Goal: Task Accomplishment & Management: Complete application form

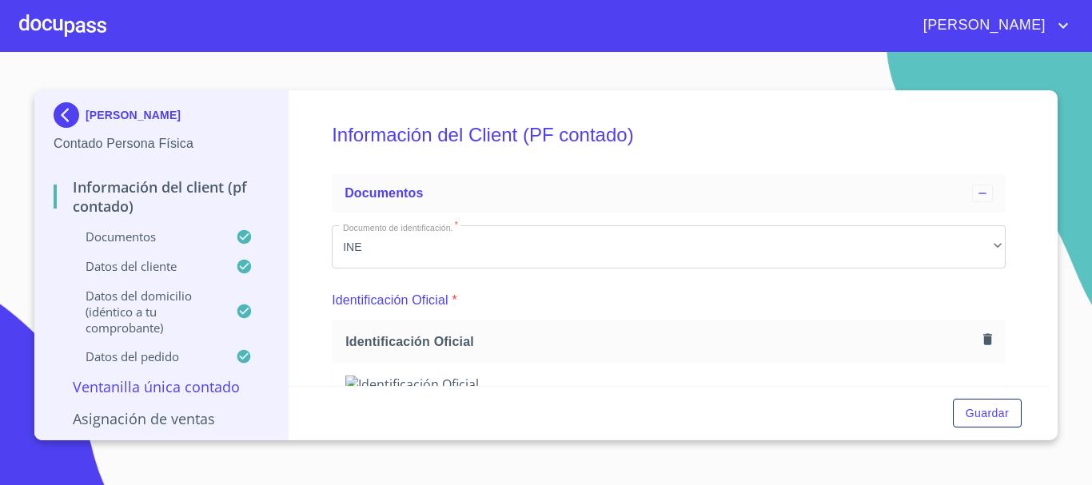
scroll to position [479, 0]
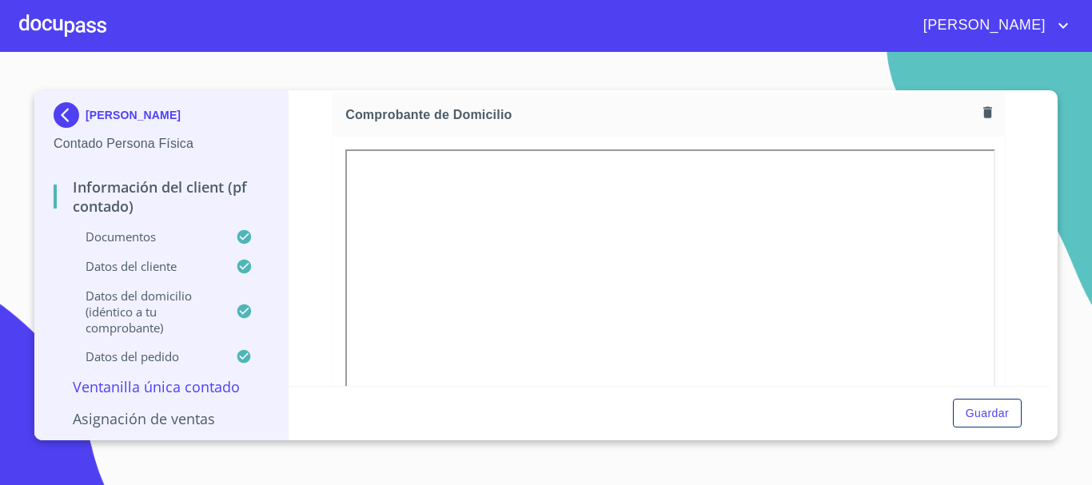
click at [53, 30] on div at bounding box center [62, 25] width 87 height 51
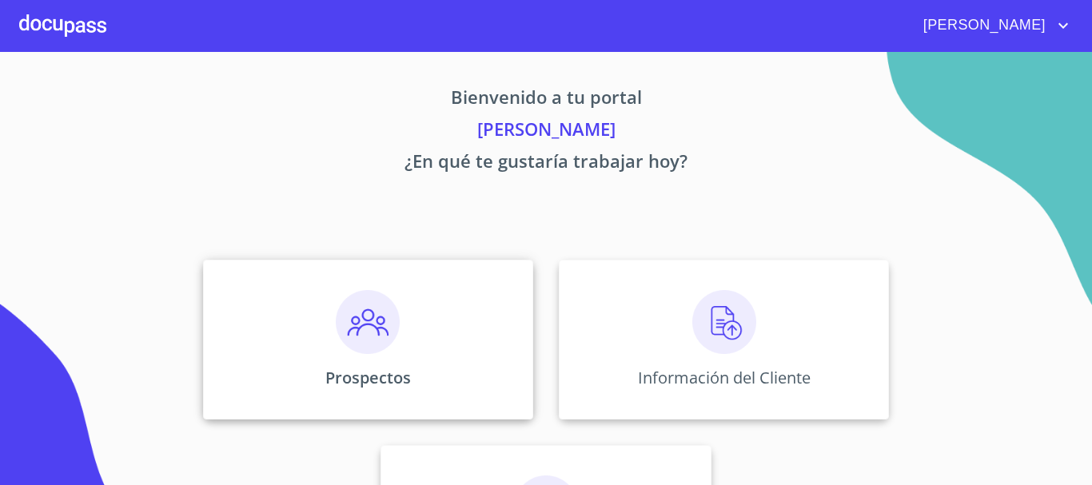
click at [378, 325] on img at bounding box center [368, 322] width 64 height 64
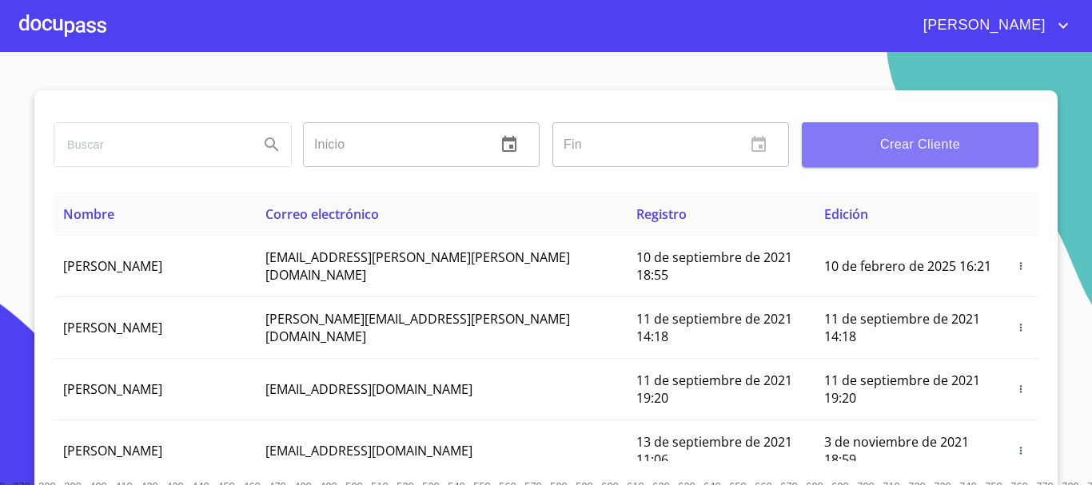
click at [939, 139] on span "Crear Cliente" at bounding box center [919, 144] width 211 height 22
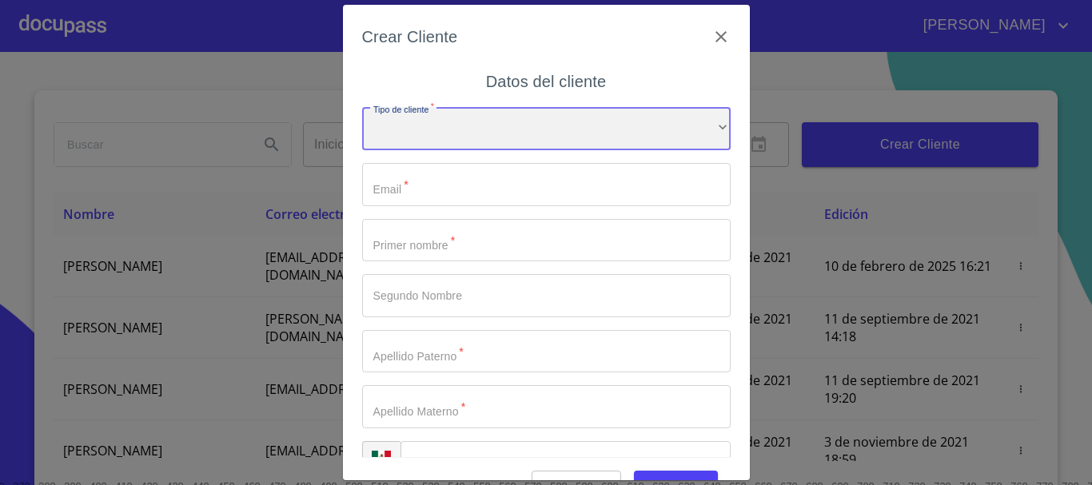
click at [429, 139] on div "​" at bounding box center [546, 128] width 368 height 43
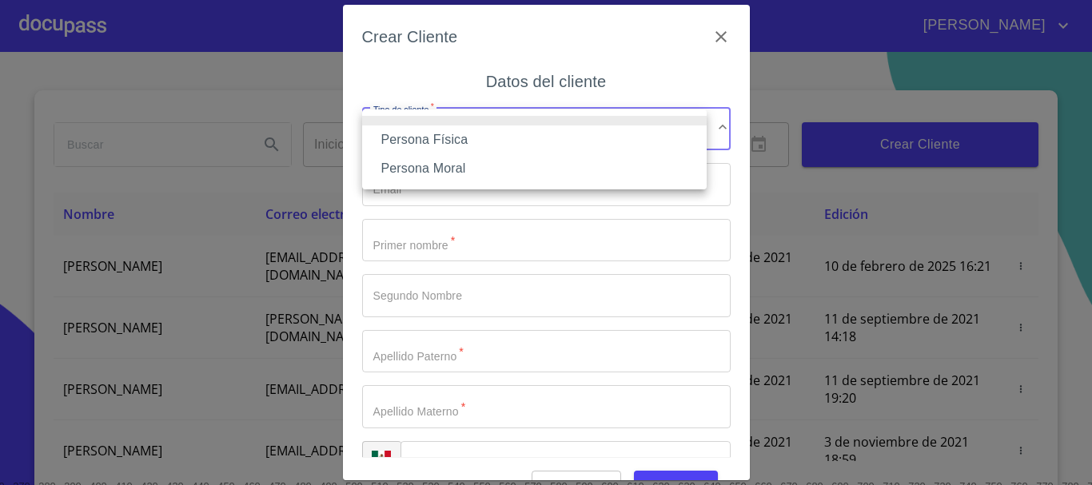
click at [429, 139] on li "Persona Física" at bounding box center [534, 139] width 344 height 29
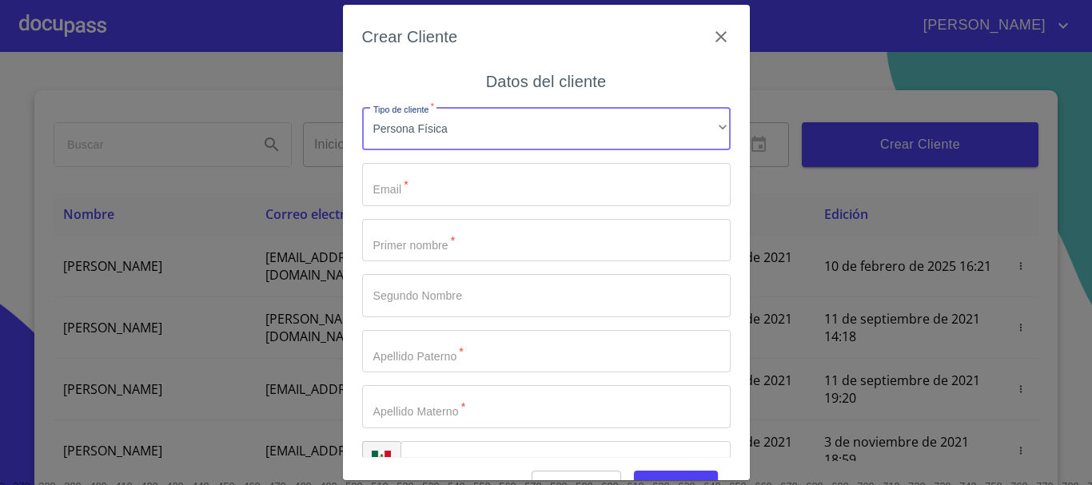
click at [429, 181] on input "Tipo de cliente   *" at bounding box center [546, 184] width 368 height 43
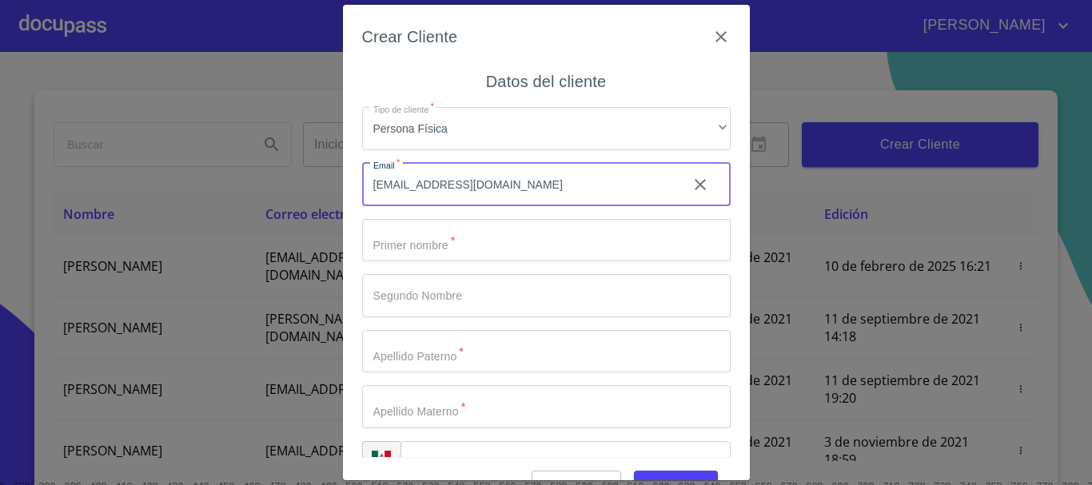
type input "[EMAIL_ADDRESS][DOMAIN_NAME]"
click at [480, 241] on input "Tipo de cliente   *" at bounding box center [546, 240] width 368 height 43
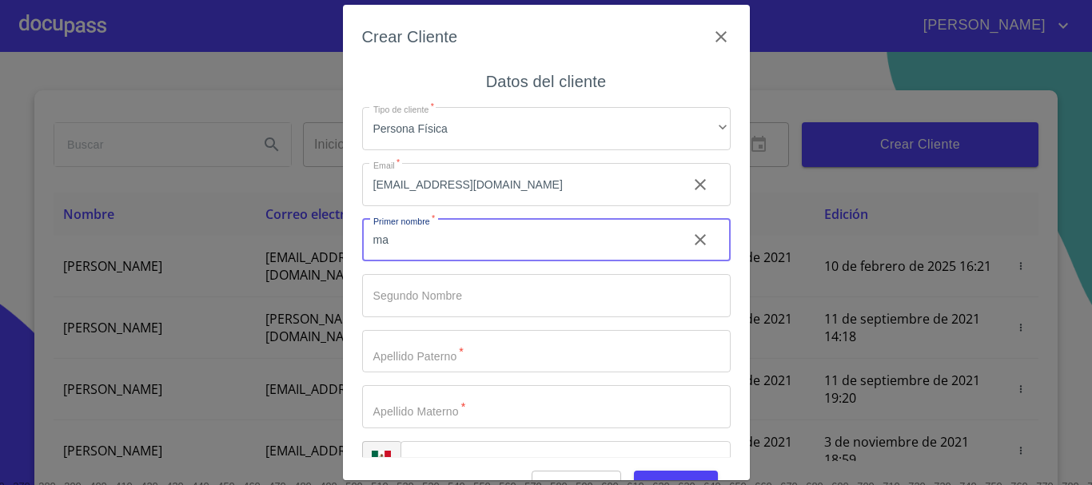
type input "m"
type input "[PERSON_NAME]"
click at [467, 284] on input "Tipo de cliente   *" at bounding box center [546, 295] width 368 height 43
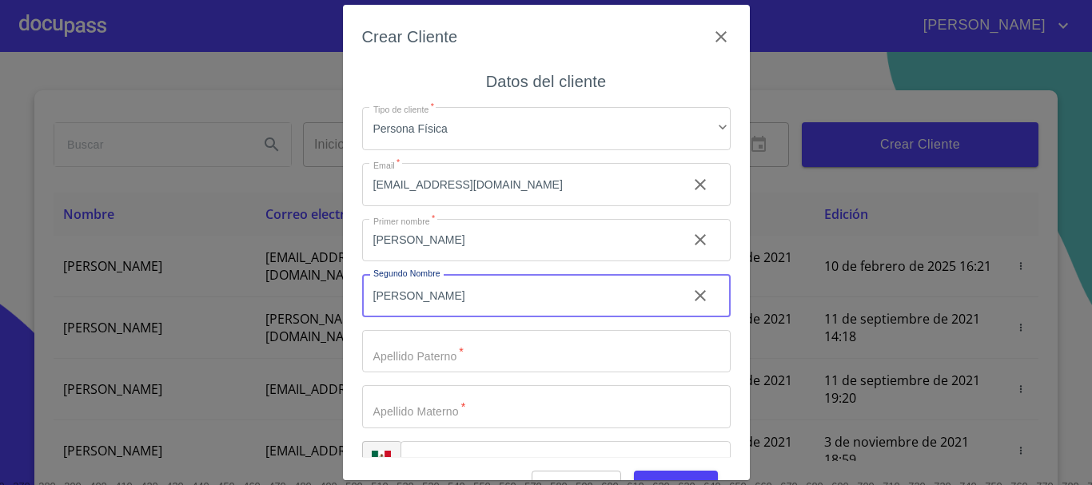
scroll to position [40, 0]
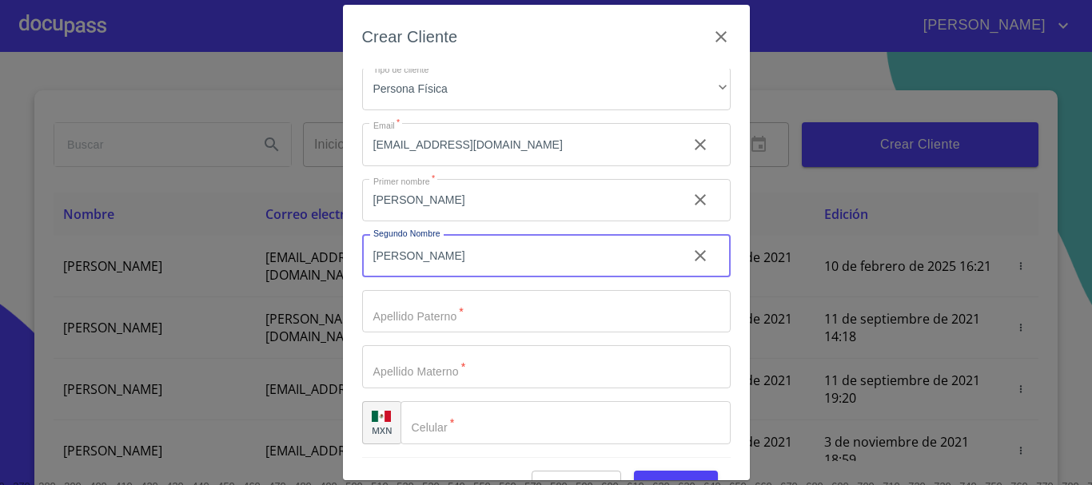
type input "[PERSON_NAME]"
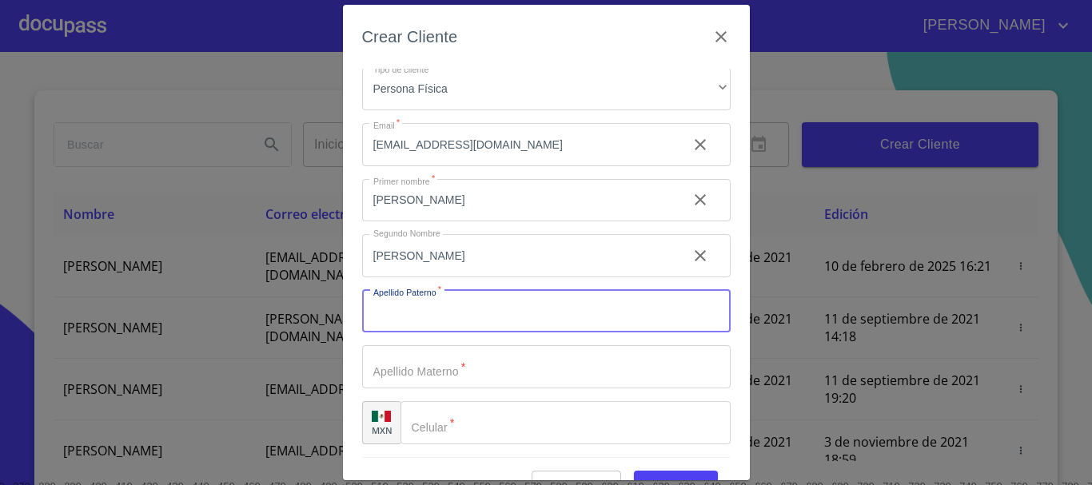
click at [440, 302] on input "Tipo de cliente   *" at bounding box center [546, 311] width 368 height 43
type input "[PERSON_NAME]"
click at [470, 377] on input "Tipo de cliente   *" at bounding box center [546, 366] width 368 height 43
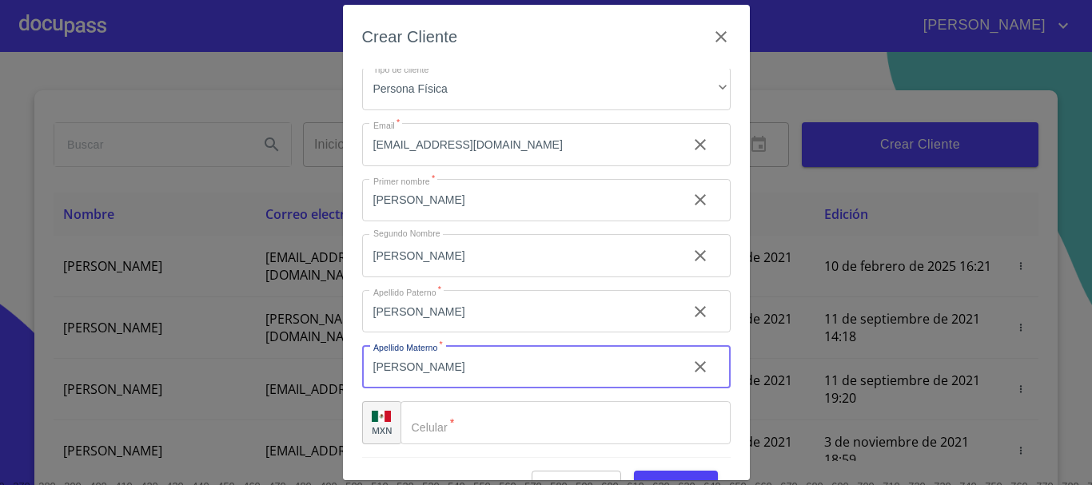
type input "[PERSON_NAME]"
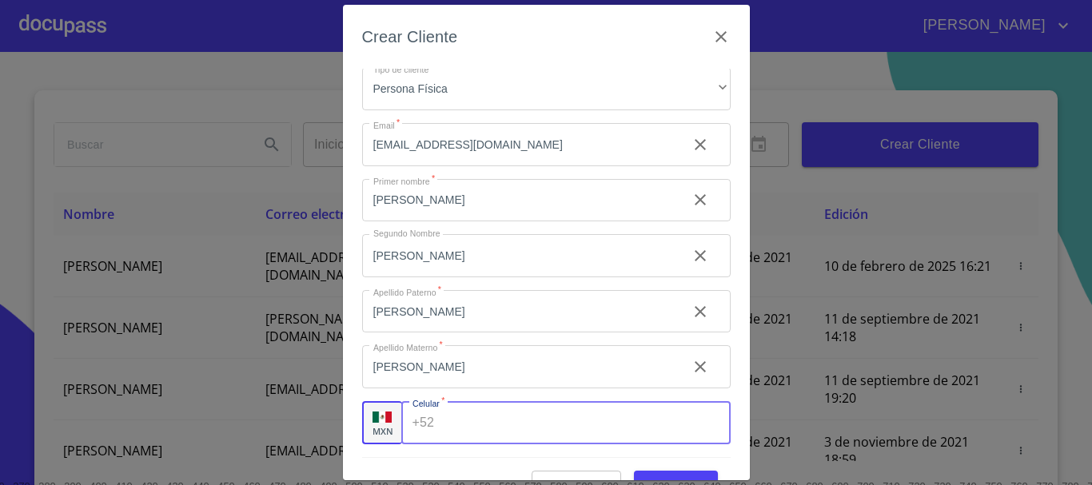
click at [464, 420] on input "Tipo de cliente   *" at bounding box center [584, 422] width 289 height 43
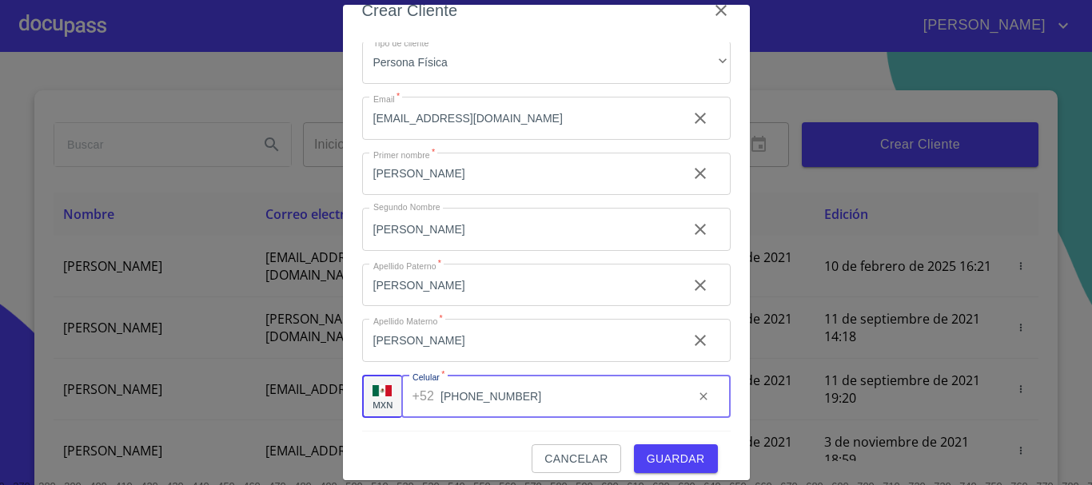
scroll to position [38, 0]
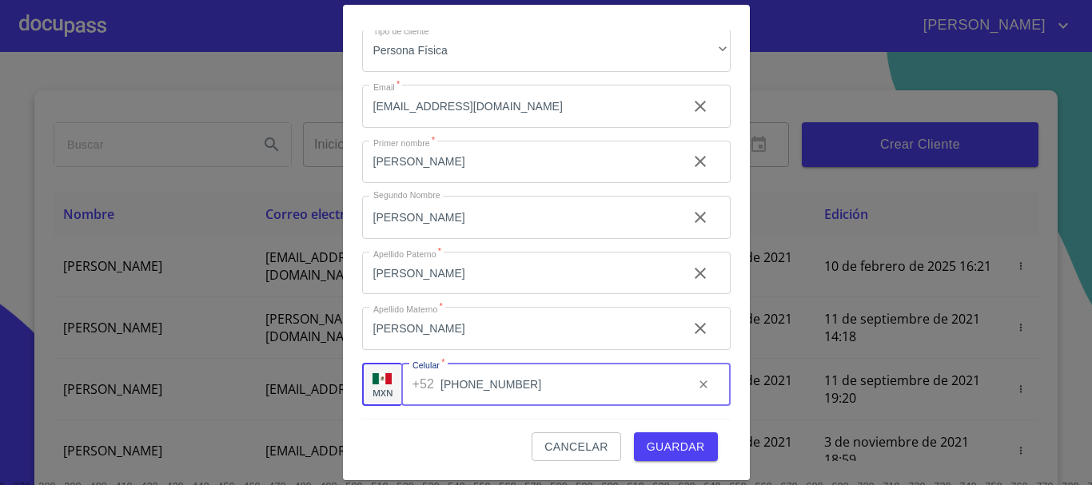
type input "[PHONE_NUMBER]"
click at [662, 444] on span "Guardar" at bounding box center [676, 447] width 58 height 20
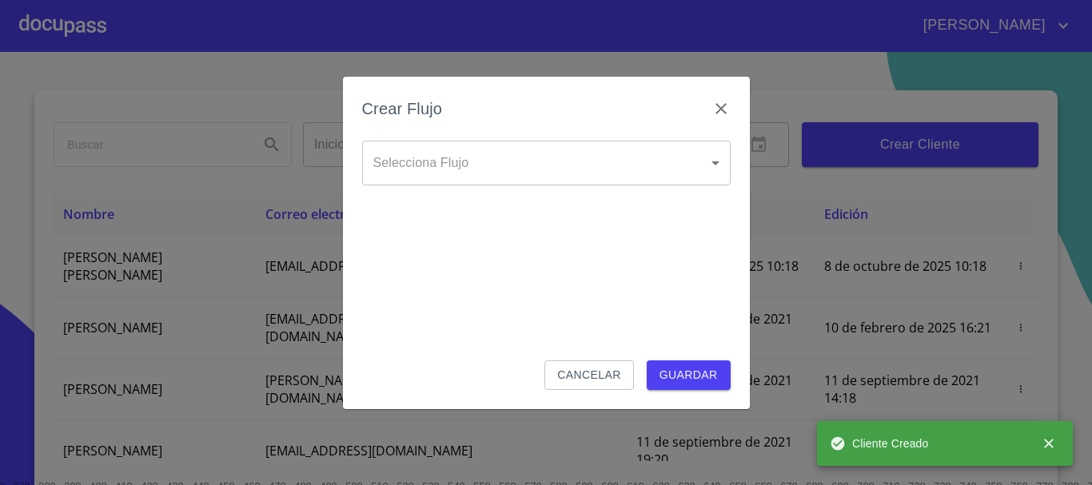
click at [714, 169] on body "[PERSON_NAME] ​ Fin ​ Crear Cliente Nombre Correo electrónico Registro Edición …" at bounding box center [546, 242] width 1092 height 485
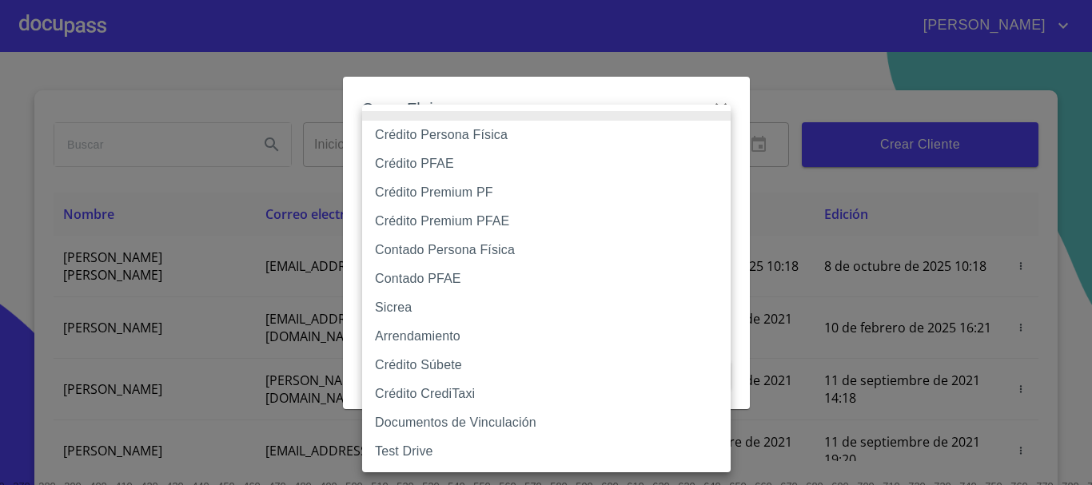
click at [478, 138] on li "Crédito Persona Física" at bounding box center [546, 135] width 368 height 29
type input "6009fb3c7d1714eb8809aa97"
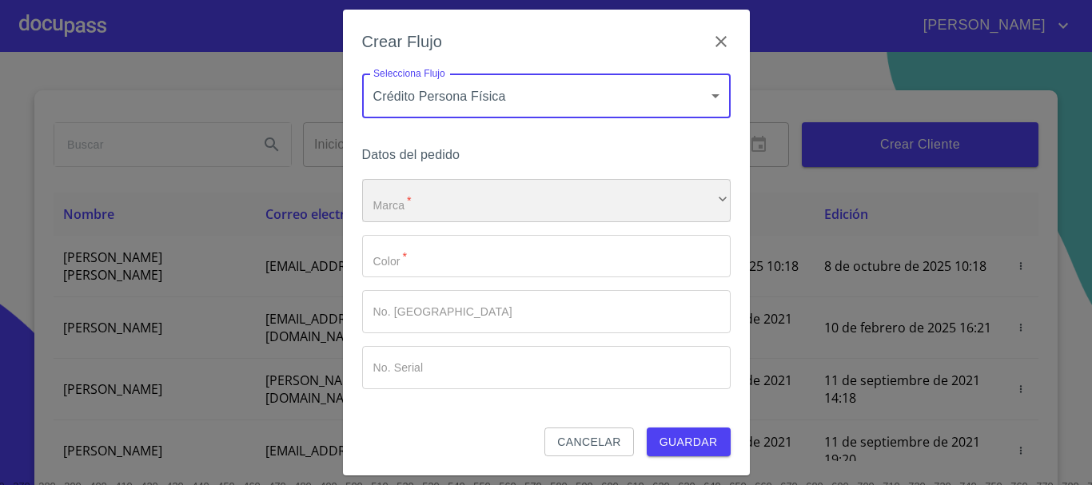
click at [441, 212] on div "​" at bounding box center [546, 200] width 368 height 43
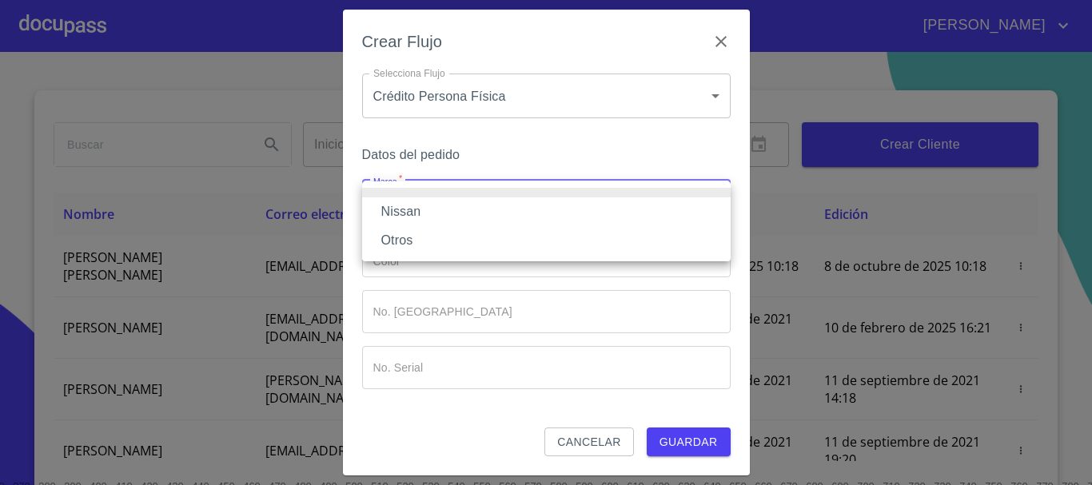
click at [427, 201] on li "Nissan" at bounding box center [546, 211] width 368 height 29
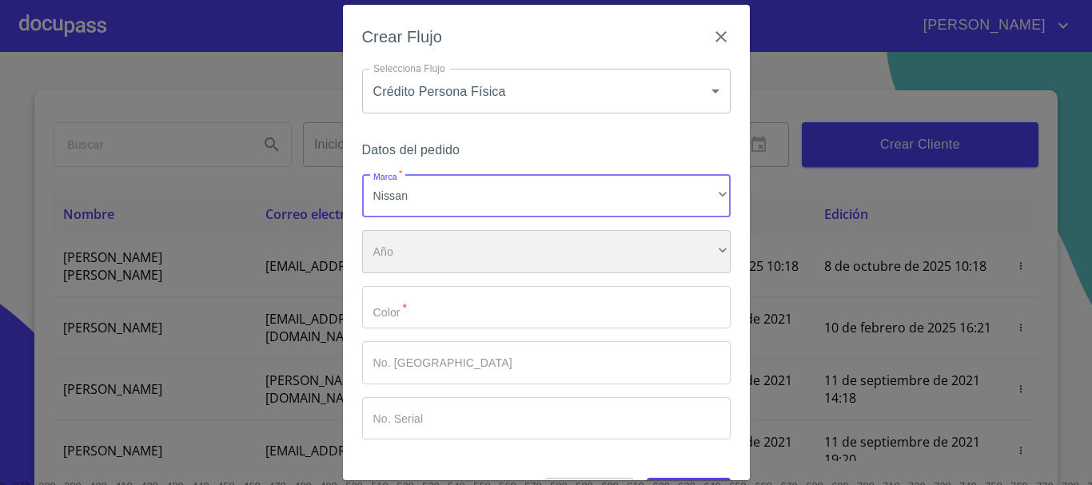
click at [420, 253] on div "​" at bounding box center [546, 251] width 368 height 43
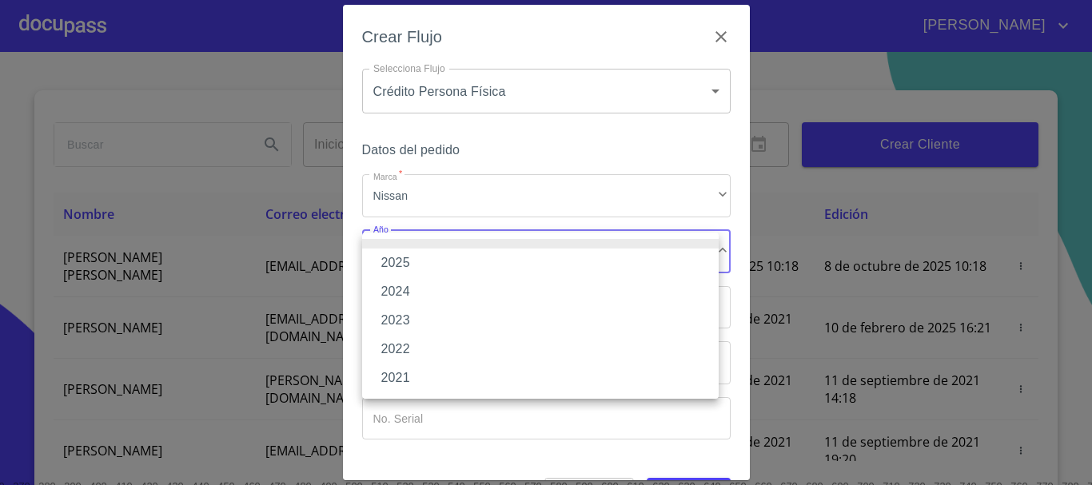
click at [415, 258] on li "2025" at bounding box center [540, 263] width 356 height 29
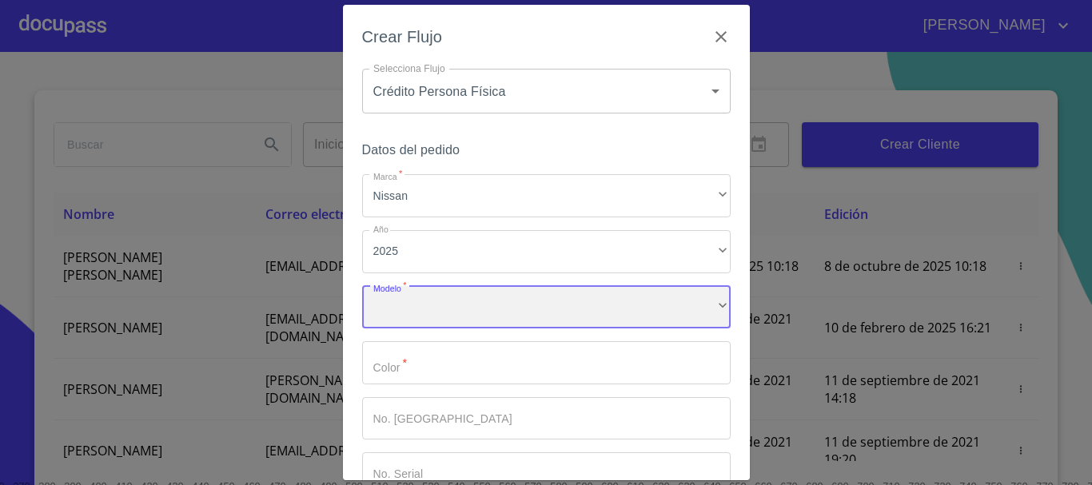
click at [428, 311] on div "​" at bounding box center [546, 307] width 368 height 43
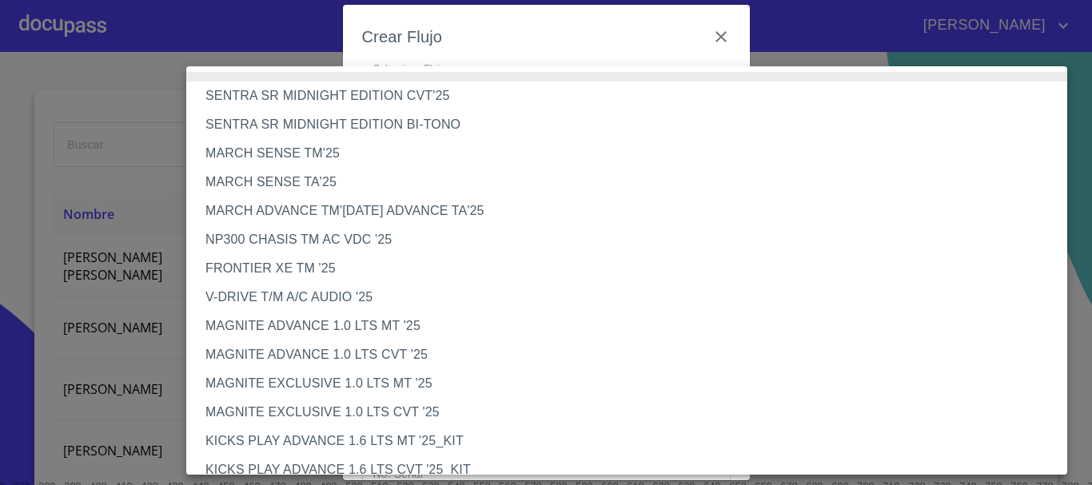
scroll to position [0, 0]
click at [304, 212] on li "MARCH ADVANCE TM'[DATE] ADVANCE TA'25" at bounding box center [632, 211] width 893 height 29
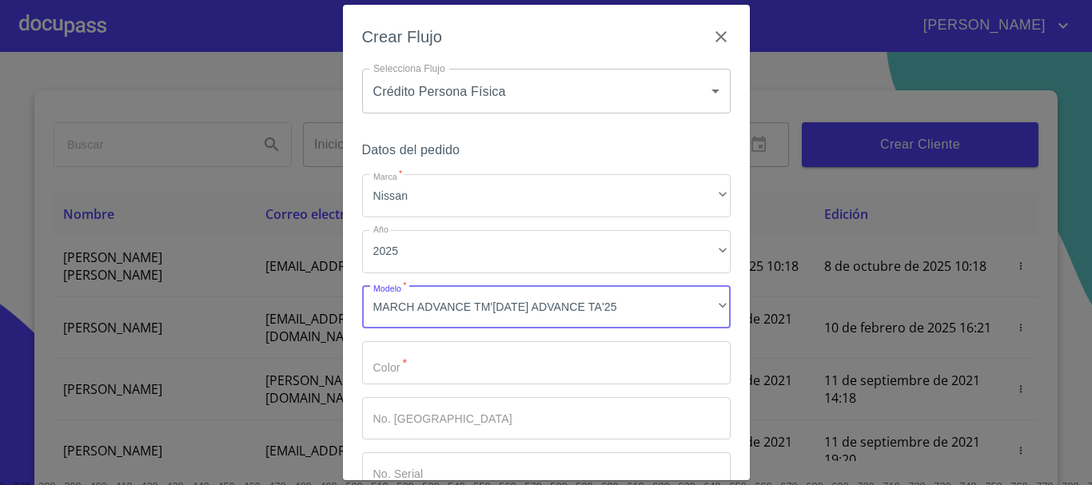
click at [444, 364] on input "Marca   *" at bounding box center [546, 362] width 368 height 43
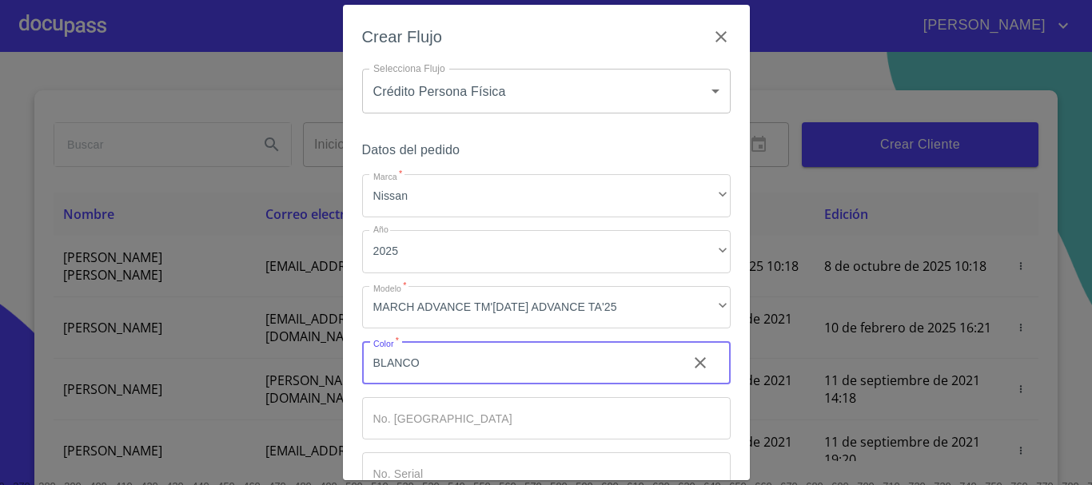
scroll to position [80, 0]
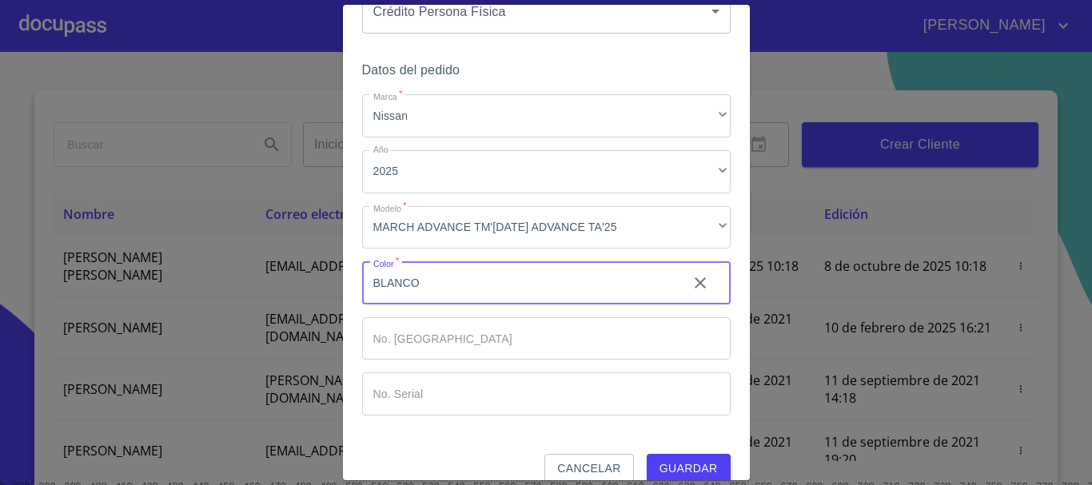
type input "BLANCO"
click at [452, 325] on input "Marca   *" at bounding box center [546, 338] width 368 height 43
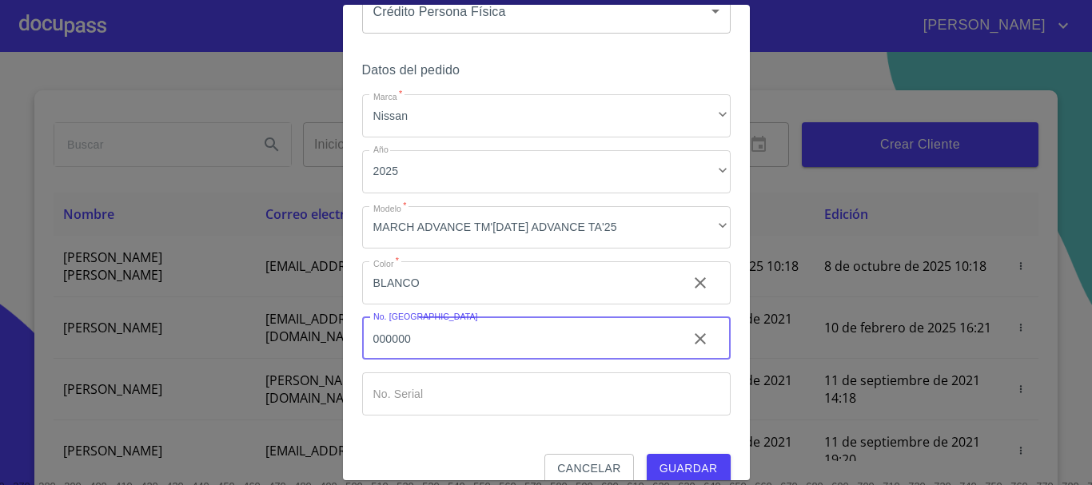
type input "000000"
click at [460, 380] on input "Marca   *" at bounding box center [546, 393] width 368 height 43
type input "000000"
click at [677, 463] on span "Guardar" at bounding box center [688, 469] width 58 height 20
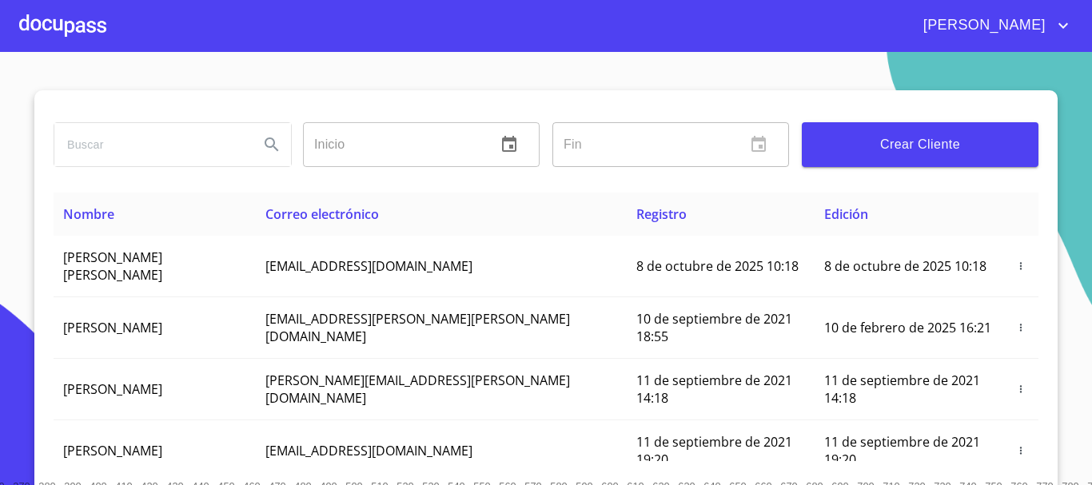
click at [90, 27] on div at bounding box center [62, 25] width 87 height 51
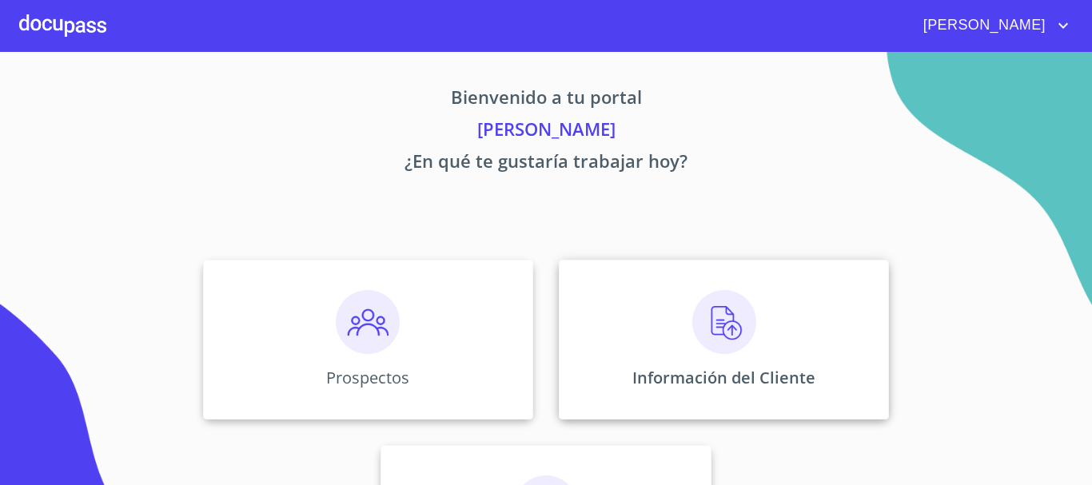
click at [667, 327] on div "Información del Cliente" at bounding box center [724, 340] width 330 height 160
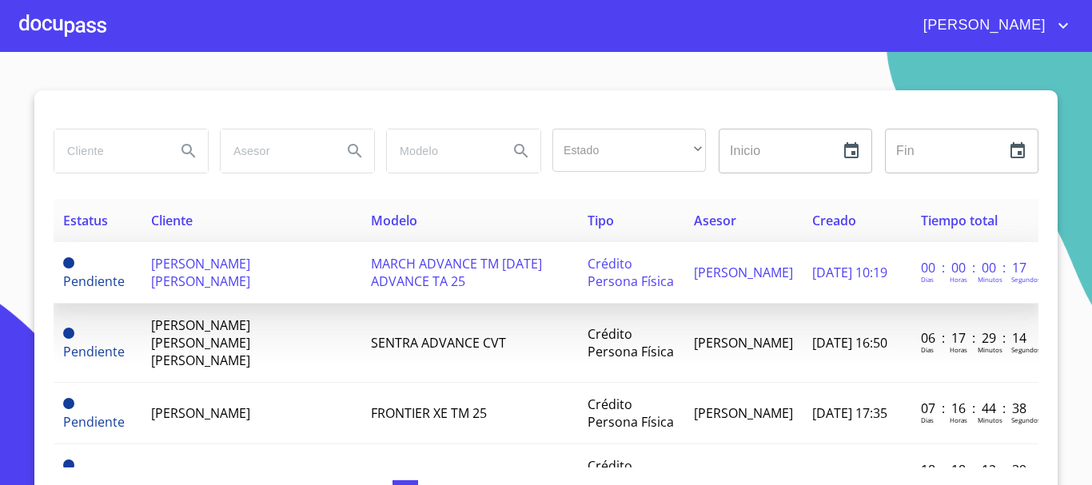
click at [249, 266] on span "[PERSON_NAME] [PERSON_NAME]" at bounding box center [200, 272] width 99 height 35
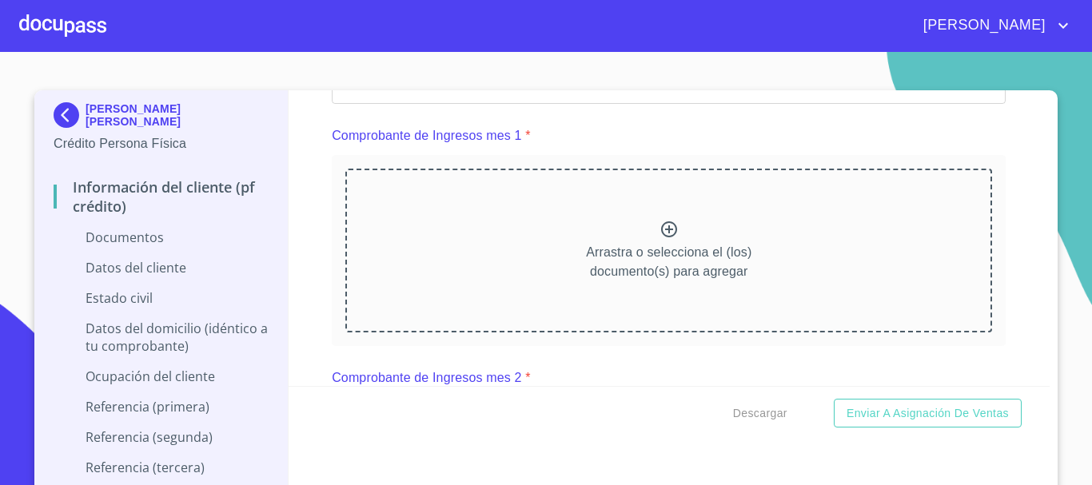
scroll to position [719, 0]
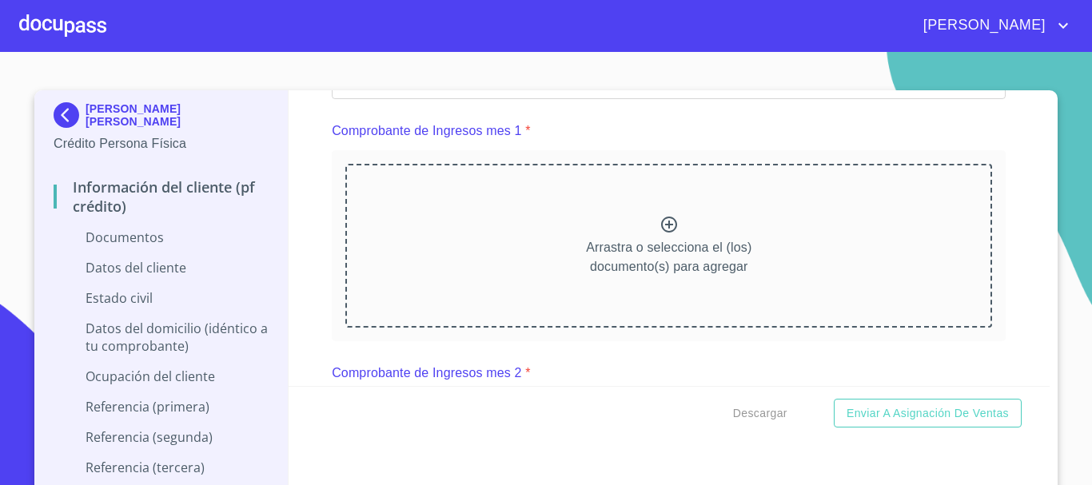
click at [304, 251] on div "Información del cliente (PF crédito) Documentos Documento de identificación.   …" at bounding box center [669, 238] width 762 height 296
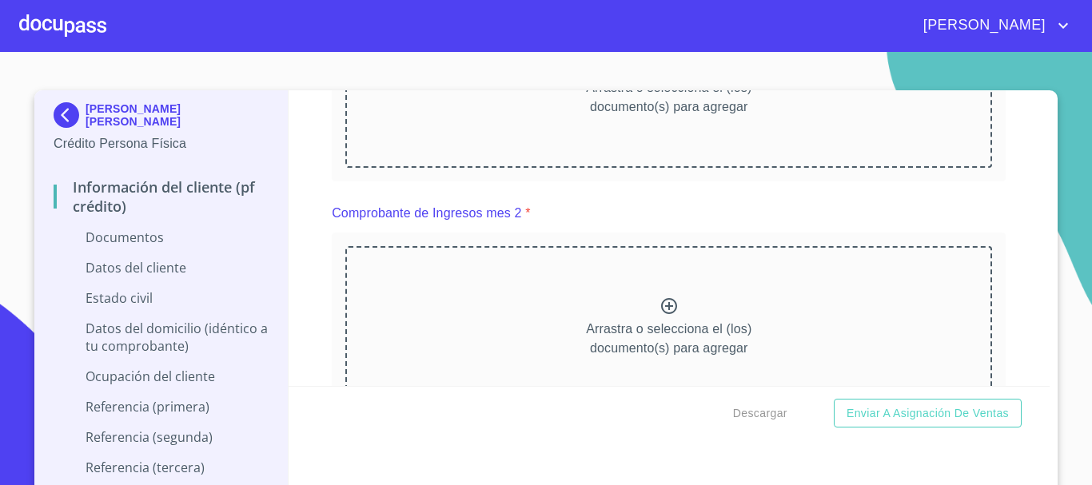
scroll to position [959, 0]
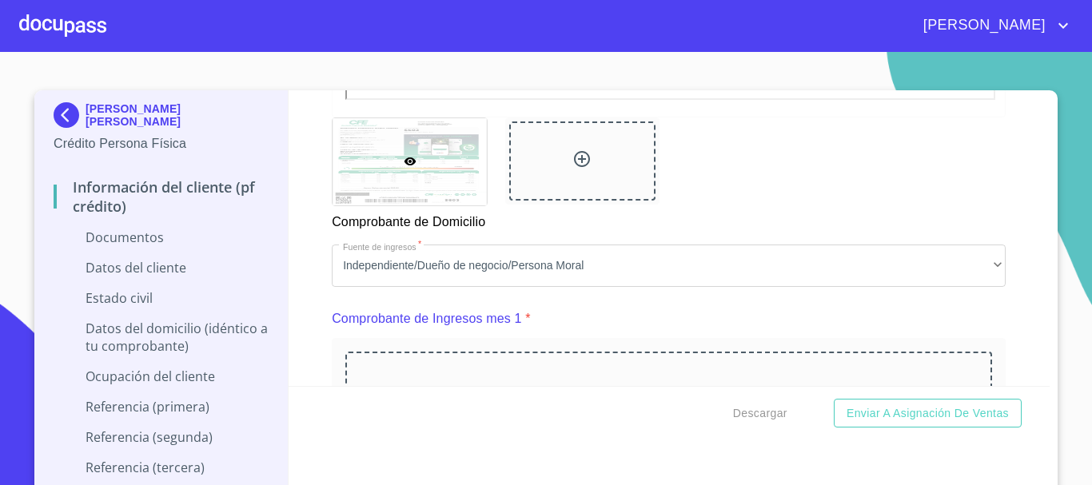
click at [293, 265] on div "Información del cliente (PF crédito) Documentos Documento de identificación.   …" at bounding box center [669, 238] width 762 height 296
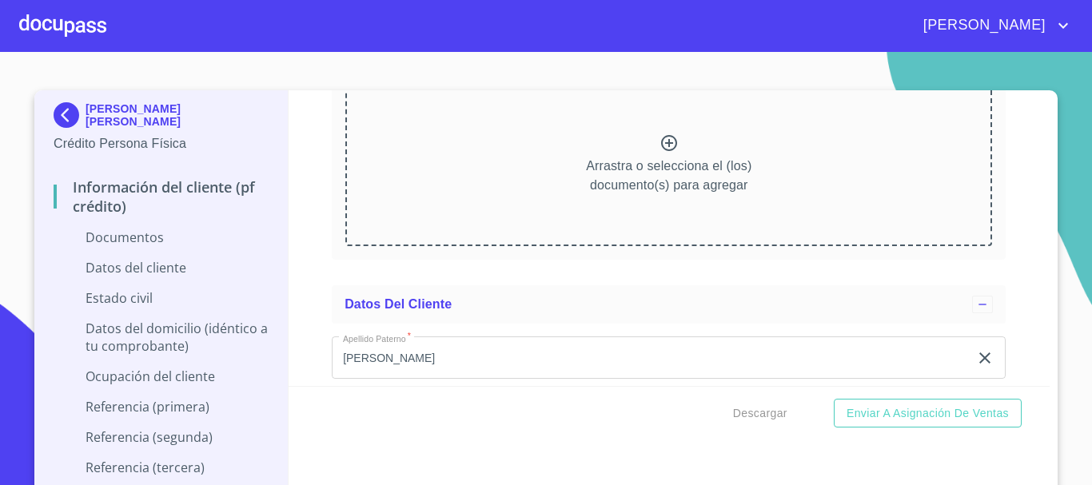
scroll to position [3117, 0]
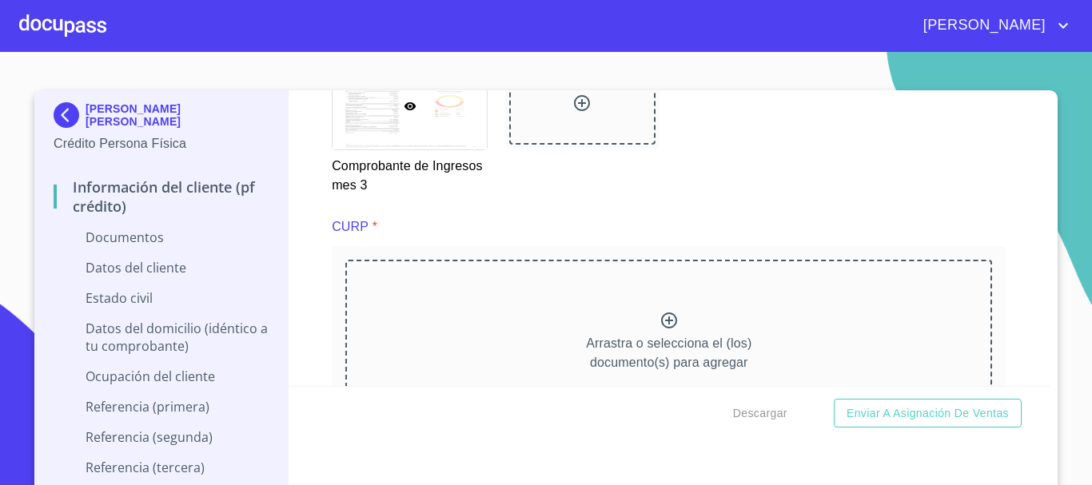
click at [312, 224] on div "Información del cliente (PF crédito) Documentos Documento de identificación.   …" at bounding box center [669, 238] width 762 height 296
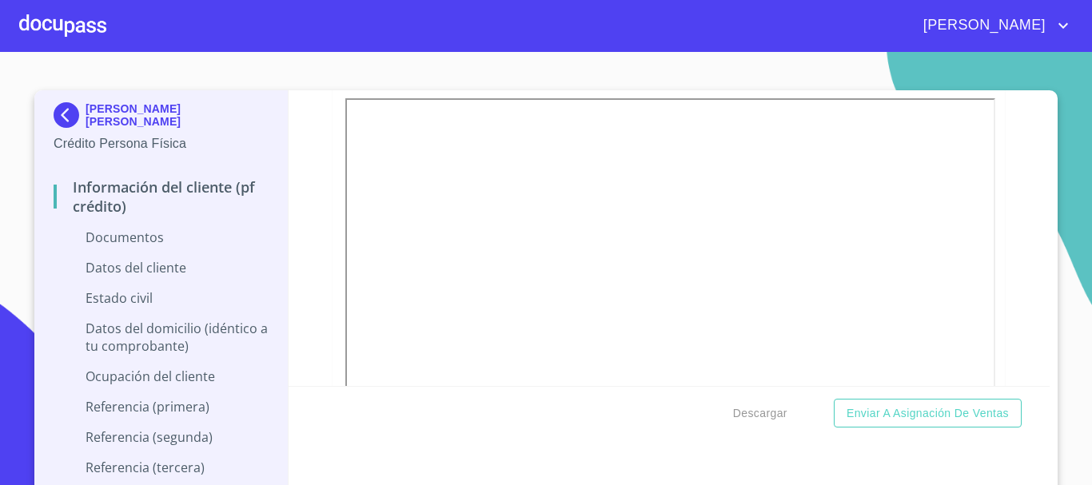
scroll to position [1918, 0]
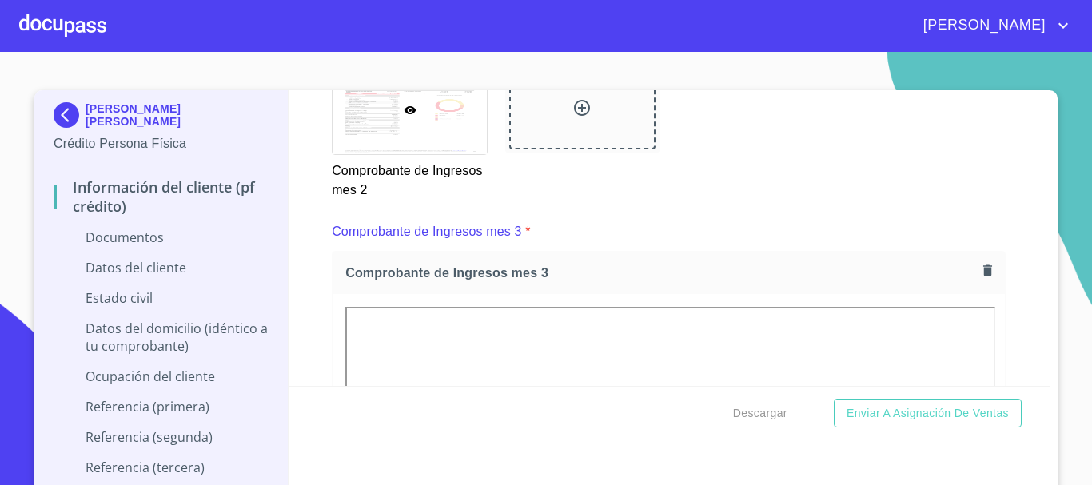
scroll to position [2397, 0]
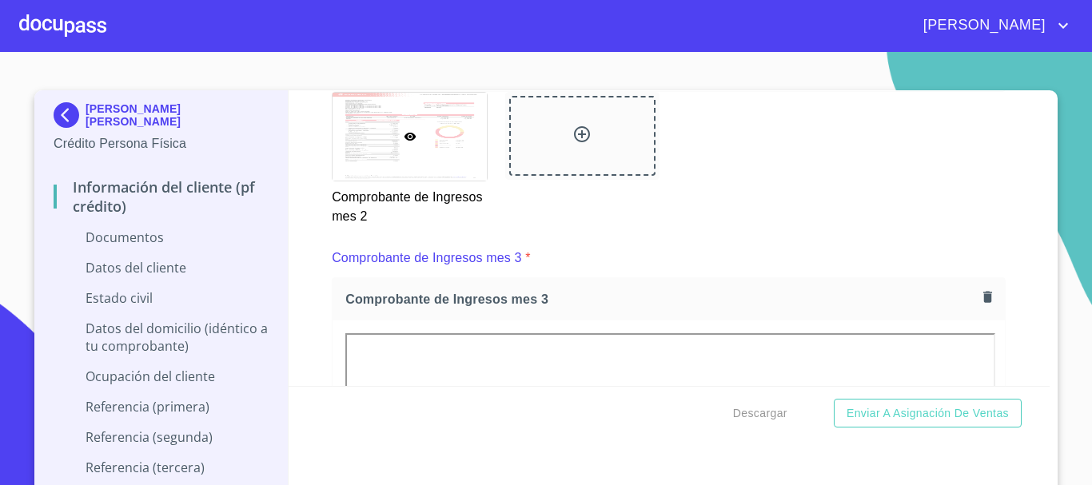
click at [309, 285] on div "Información del cliente (PF crédito) Documentos Documento de identificación.   …" at bounding box center [669, 238] width 762 height 296
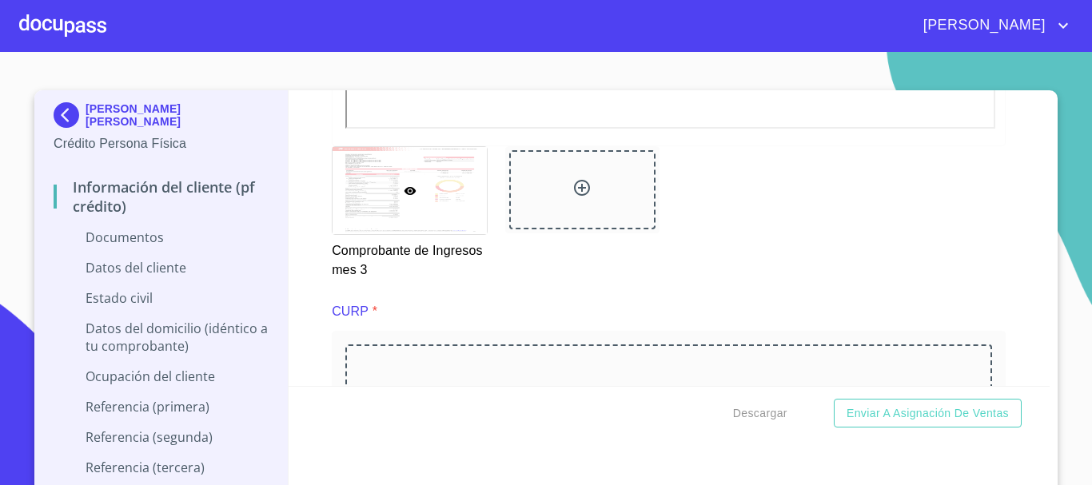
scroll to position [3117, 0]
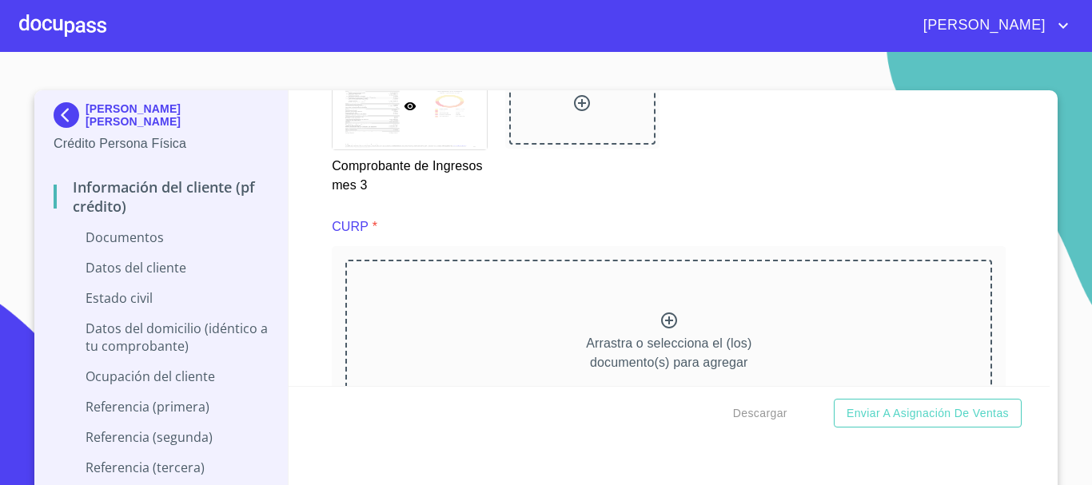
click at [322, 287] on div "Información del cliente (PF crédito) Documentos Documento de identificación.   …" at bounding box center [669, 238] width 762 height 296
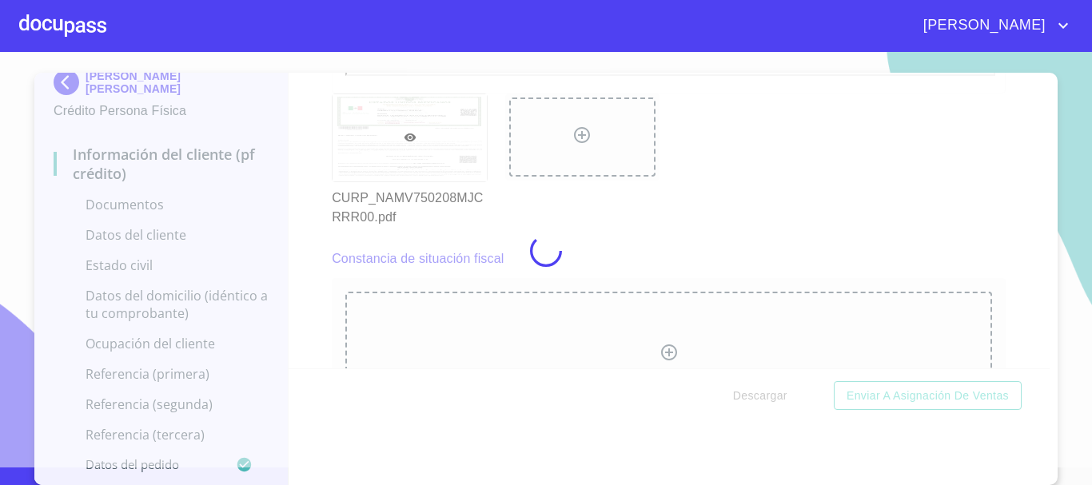
scroll to position [14, 0]
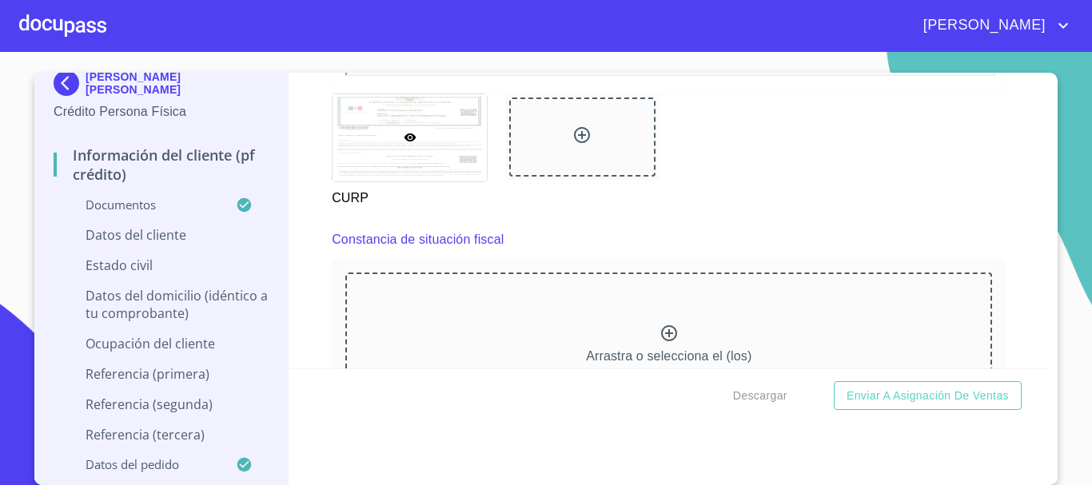
click at [313, 266] on div "Información del cliente (PF crédito) Documentos Documento de identificación.   …" at bounding box center [669, 221] width 762 height 296
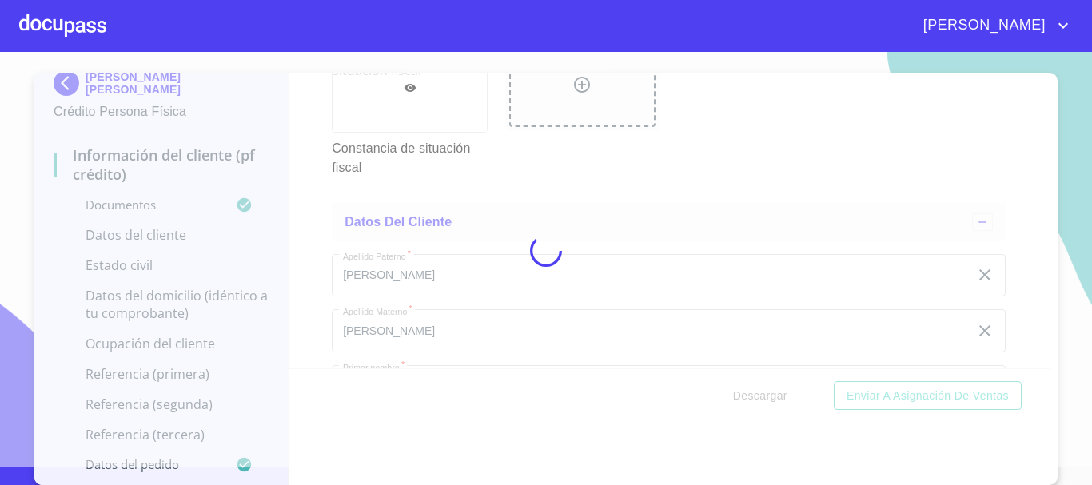
scroll to position [0, 0]
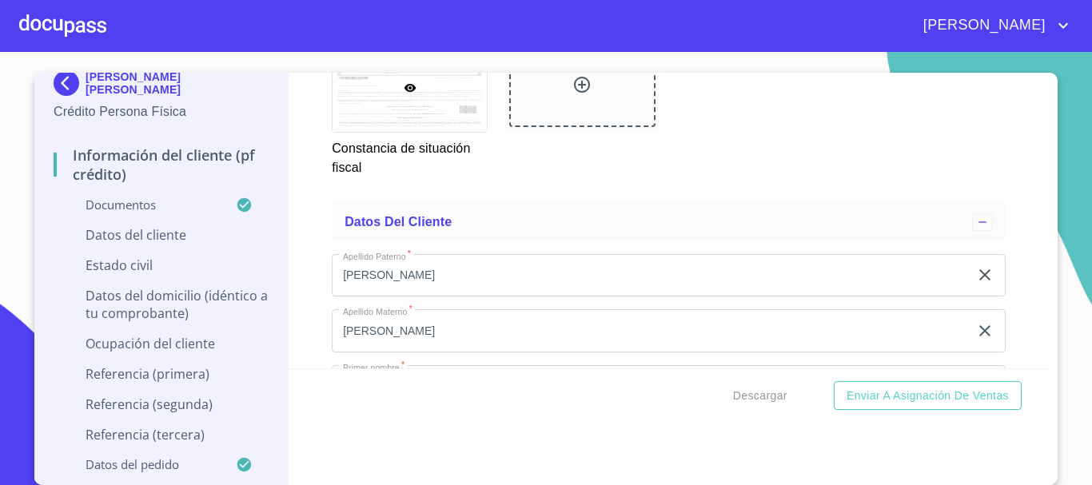
click at [292, 234] on div "Información del cliente (PF crédito) Documentos Documento de identificación.   …" at bounding box center [669, 221] width 762 height 296
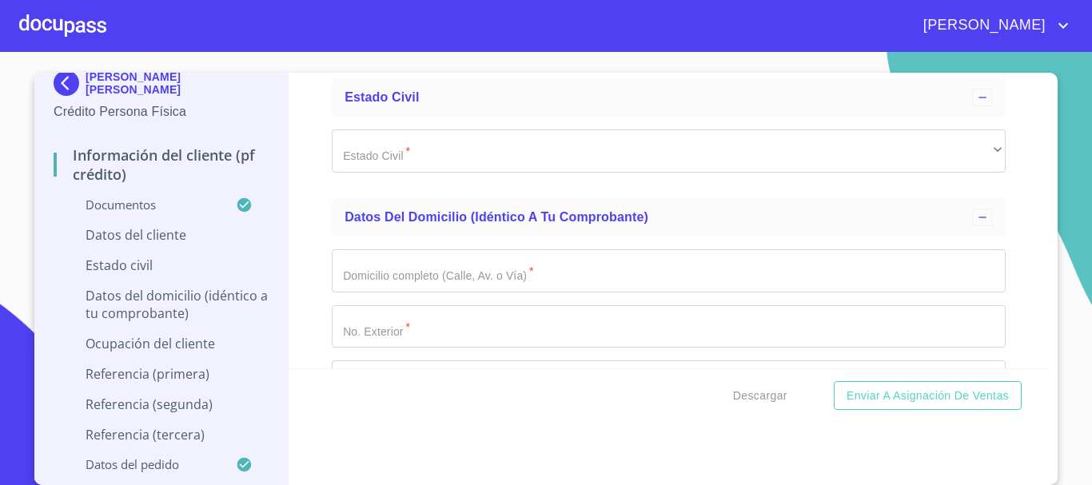
scroll to position [5354, 0]
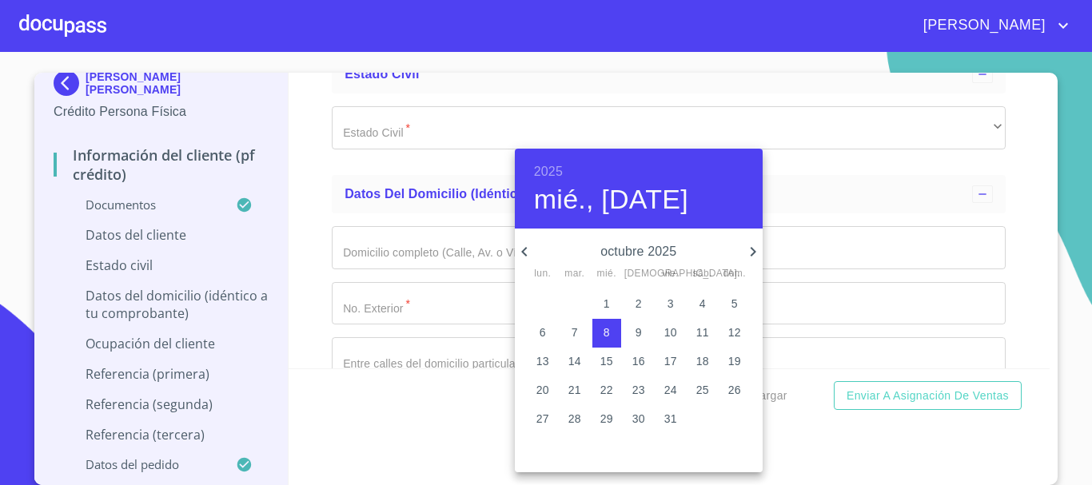
click at [554, 170] on h6 "2025" at bounding box center [548, 172] width 29 height 22
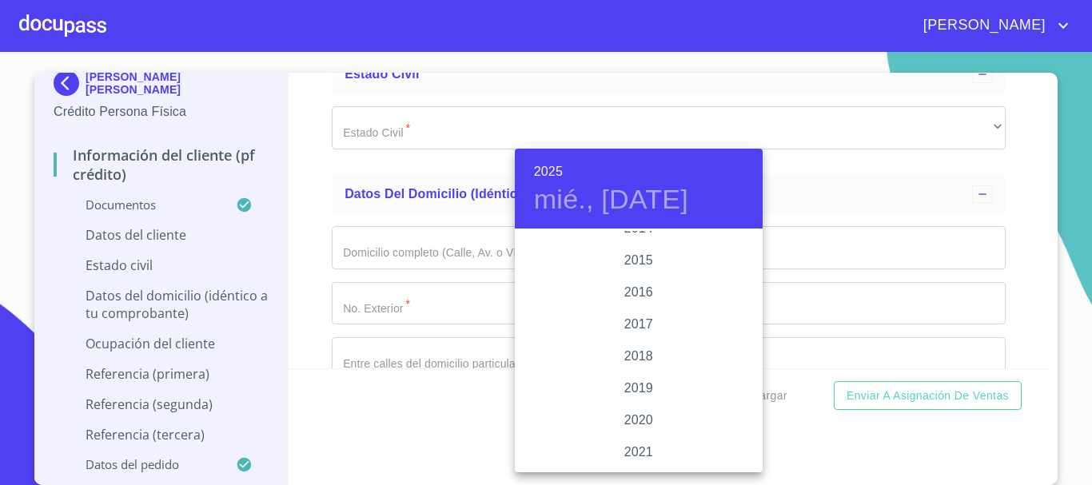
scroll to position [2861, 0]
click at [551, 173] on h6 "2025" at bounding box center [548, 172] width 29 height 22
click at [646, 417] on div "1975" at bounding box center [639, 423] width 248 height 32
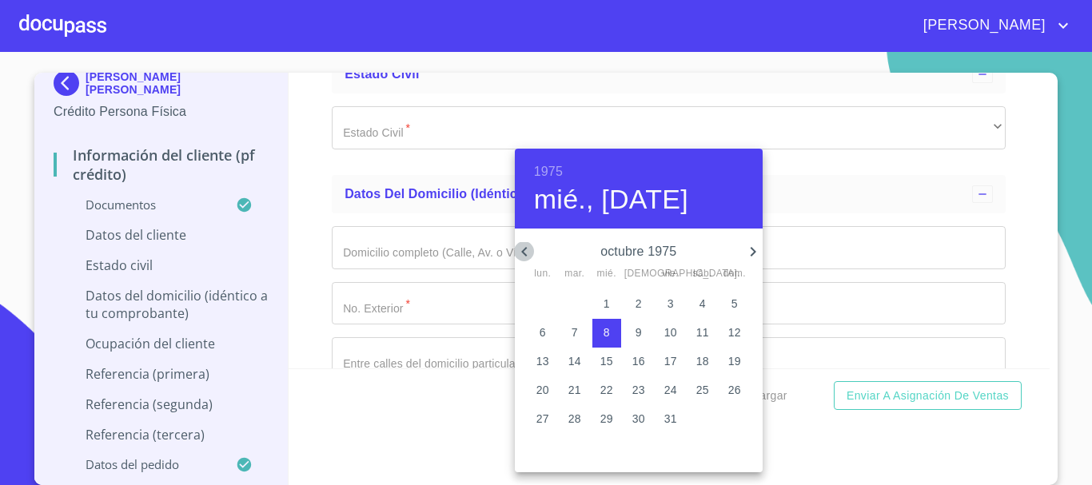
click at [524, 254] on icon "button" at bounding box center [524, 252] width 6 height 10
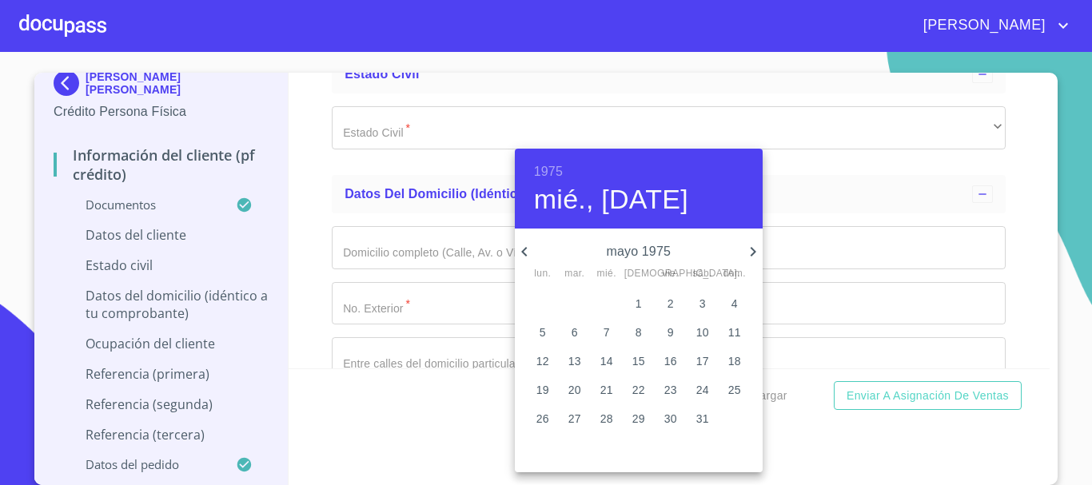
click at [524, 254] on icon "button" at bounding box center [524, 252] width 6 height 10
click at [709, 334] on span "8" at bounding box center [702, 332] width 29 height 16
type input "8 de feb. de 1975"
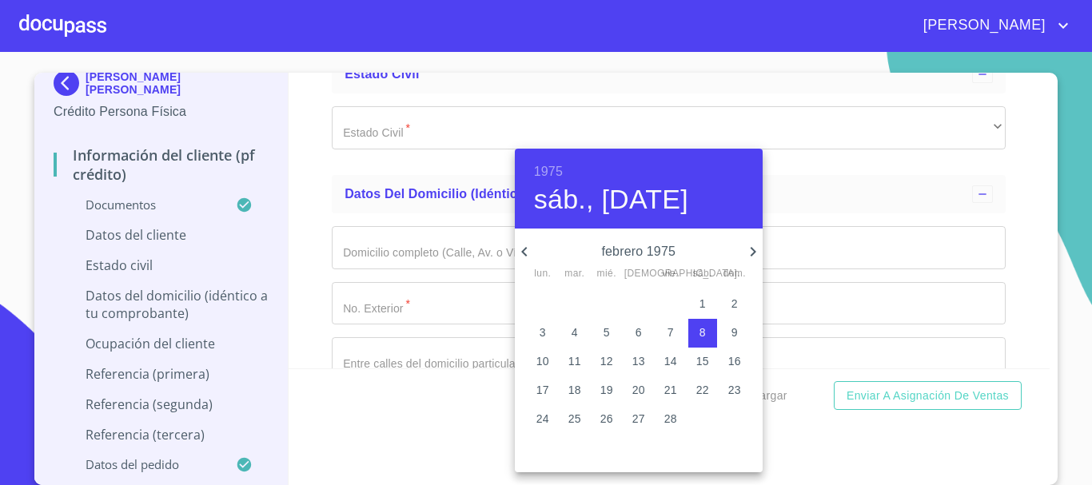
click at [296, 299] on div at bounding box center [546, 242] width 1092 height 485
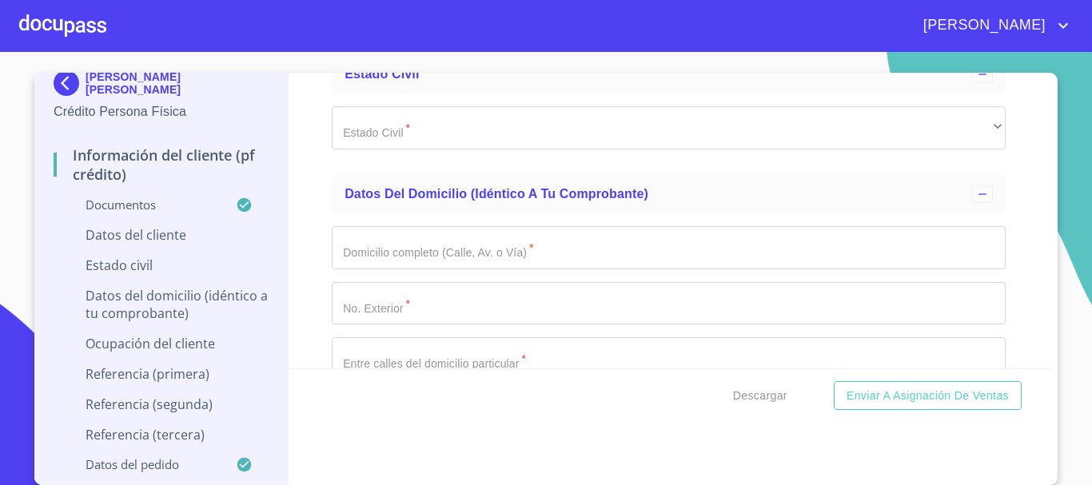
click at [72, 29] on div at bounding box center [62, 25] width 87 height 51
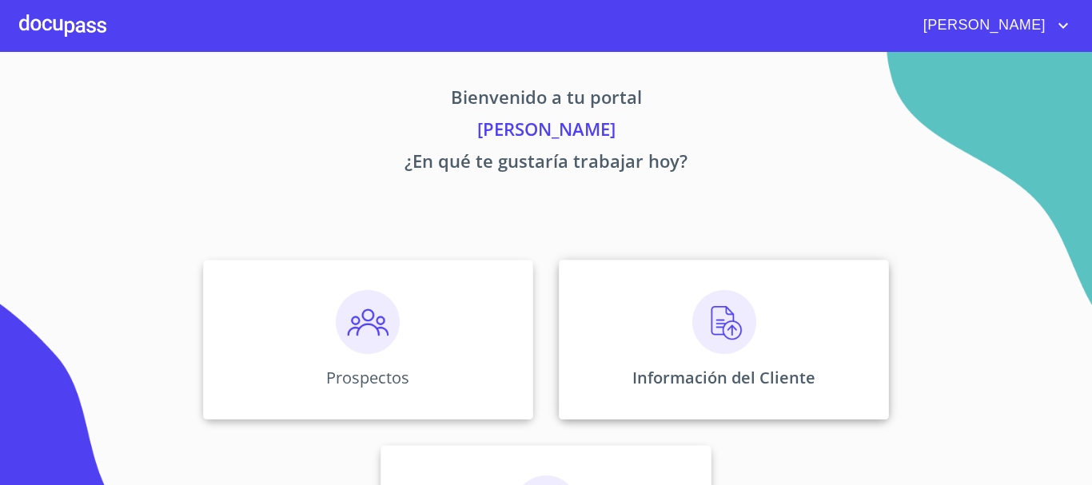
click at [716, 318] on img at bounding box center [724, 322] width 64 height 64
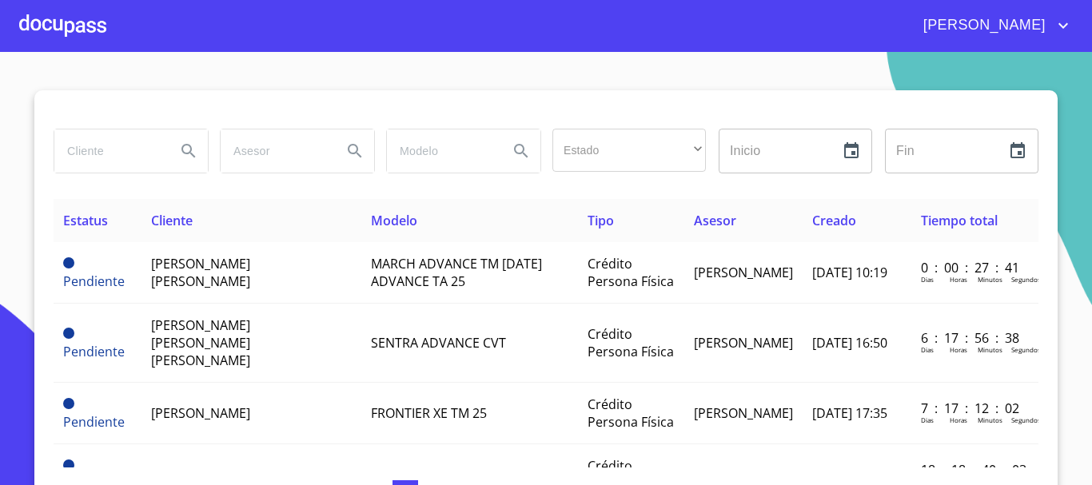
click at [160, 149] on div at bounding box center [130, 150] width 153 height 43
type input "[PERSON_NAME] [PERSON_NAME]"
click at [193, 160] on button "Search" at bounding box center [188, 151] width 38 height 38
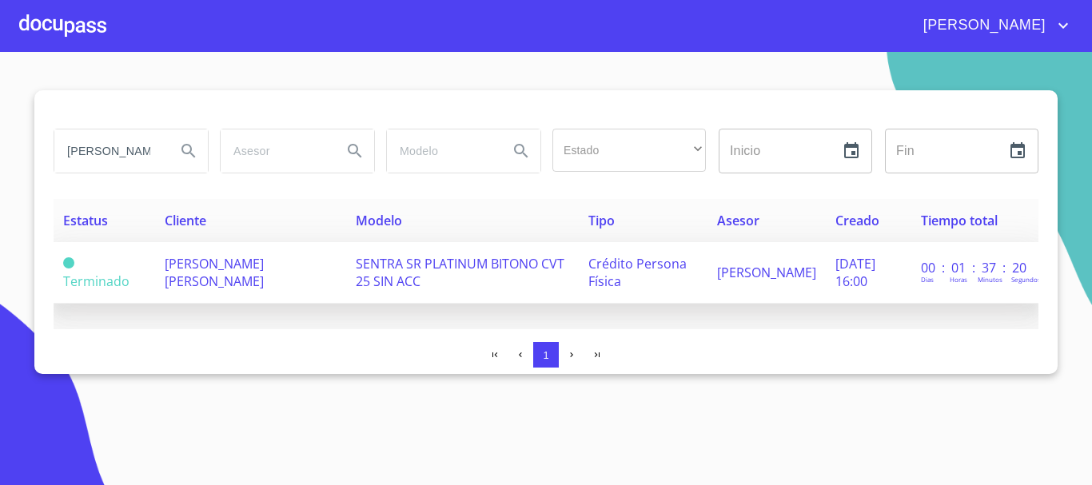
click at [222, 263] on span "[PERSON_NAME] [PERSON_NAME]" at bounding box center [214, 272] width 99 height 35
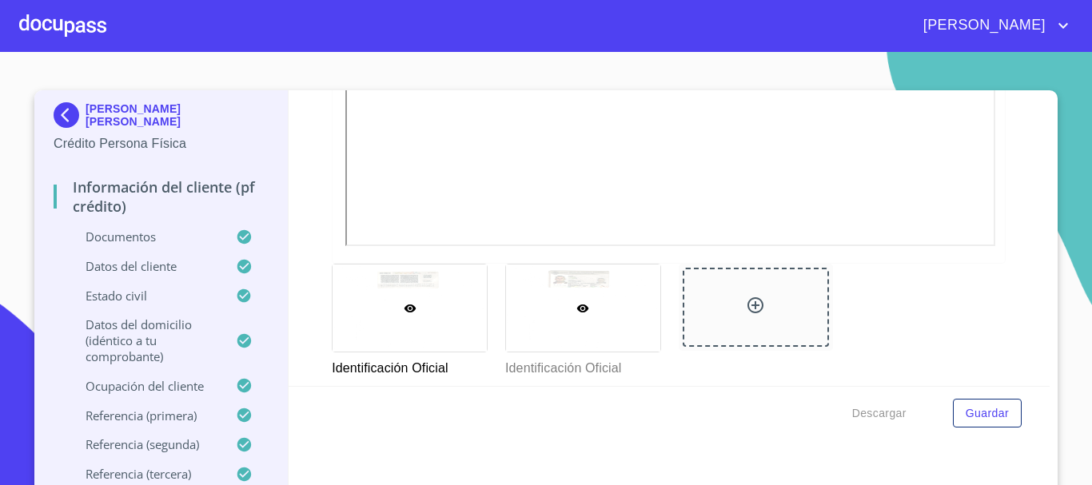
click at [517, 303] on div at bounding box center [583, 308] width 154 height 87
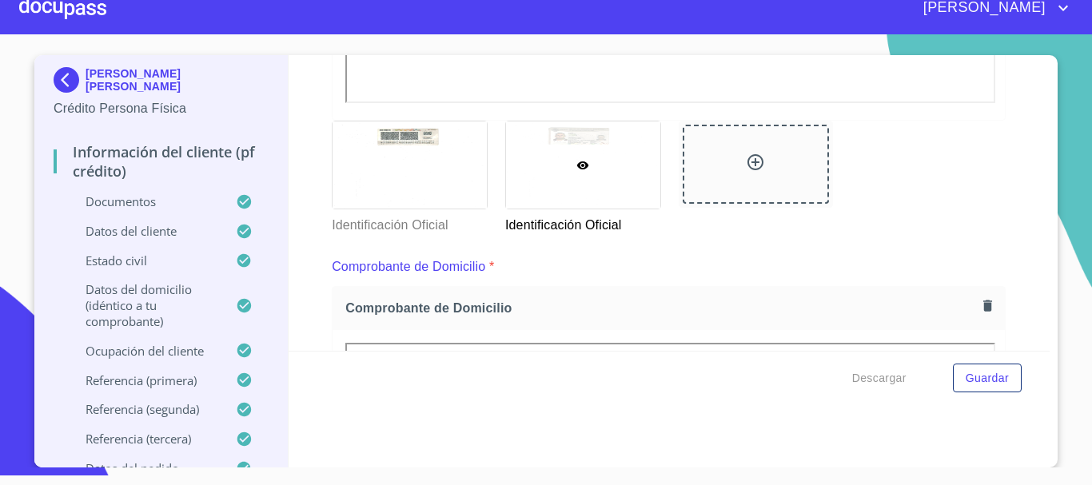
scroll to position [670, 0]
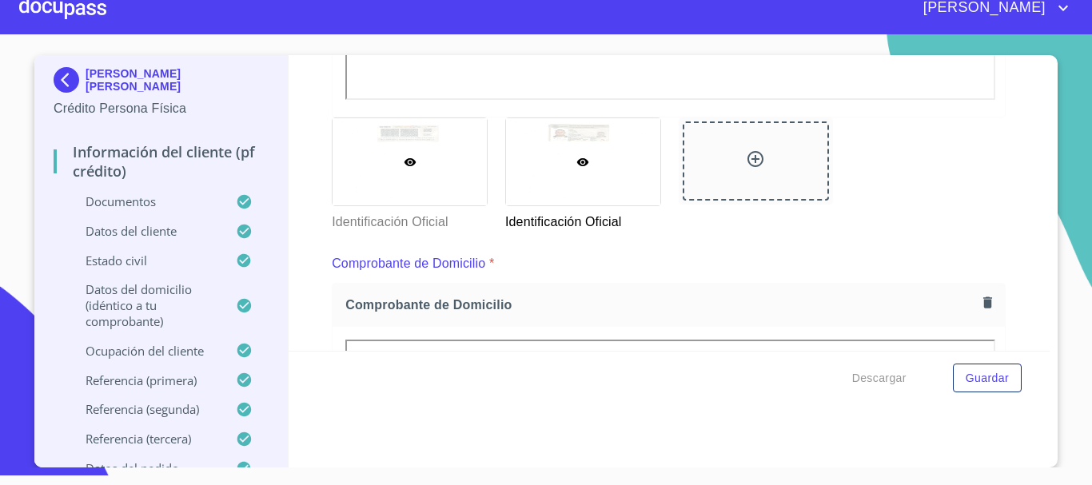
click at [459, 173] on div at bounding box center [409, 161] width 154 height 87
